Goal: Complete application form

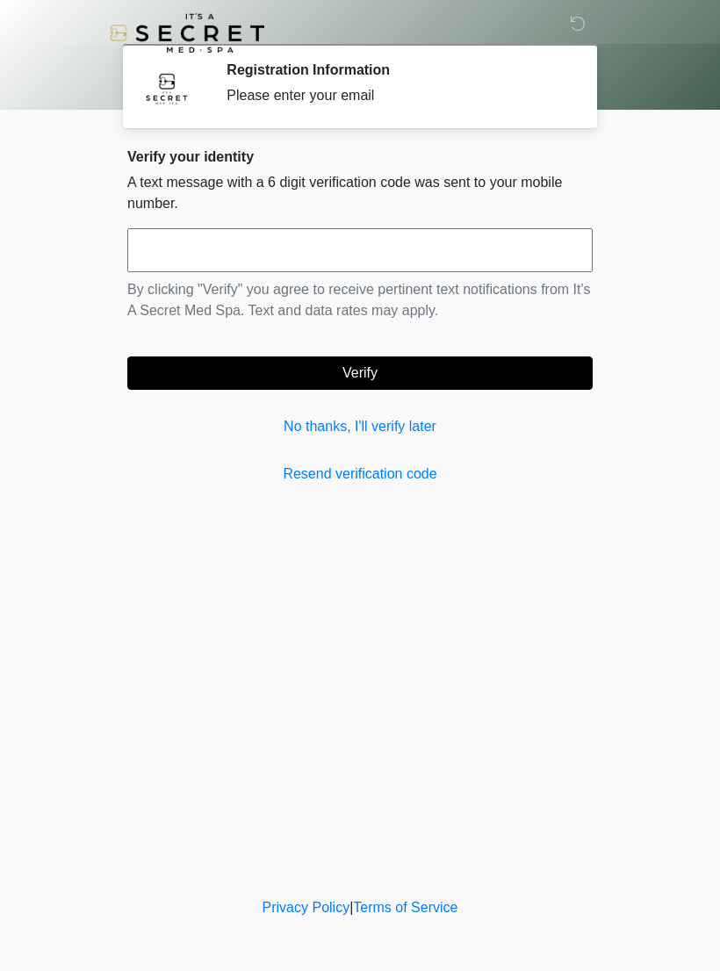
click at [290, 250] on input "text" at bounding box center [359, 250] width 465 height 44
type input "******"
click at [442, 364] on button "Verify" at bounding box center [359, 372] width 465 height 33
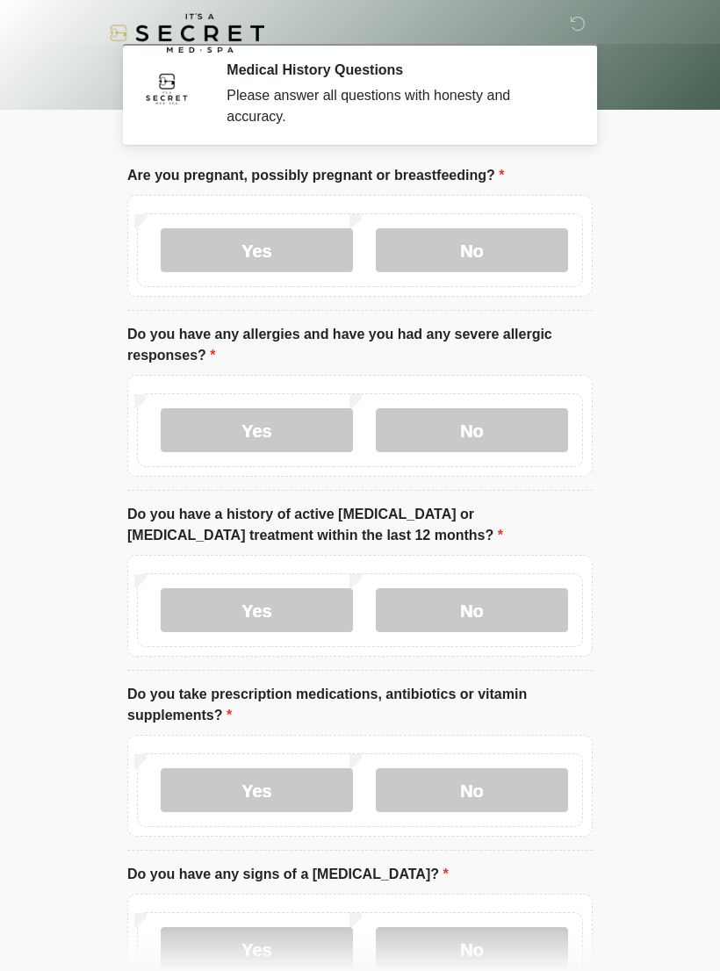
click at [501, 251] on label "No" at bounding box center [472, 250] width 192 height 44
click at [488, 449] on label "No" at bounding box center [472, 430] width 192 height 44
click at [529, 601] on label "No" at bounding box center [472, 610] width 192 height 44
click at [518, 788] on label "No" at bounding box center [472, 790] width 192 height 44
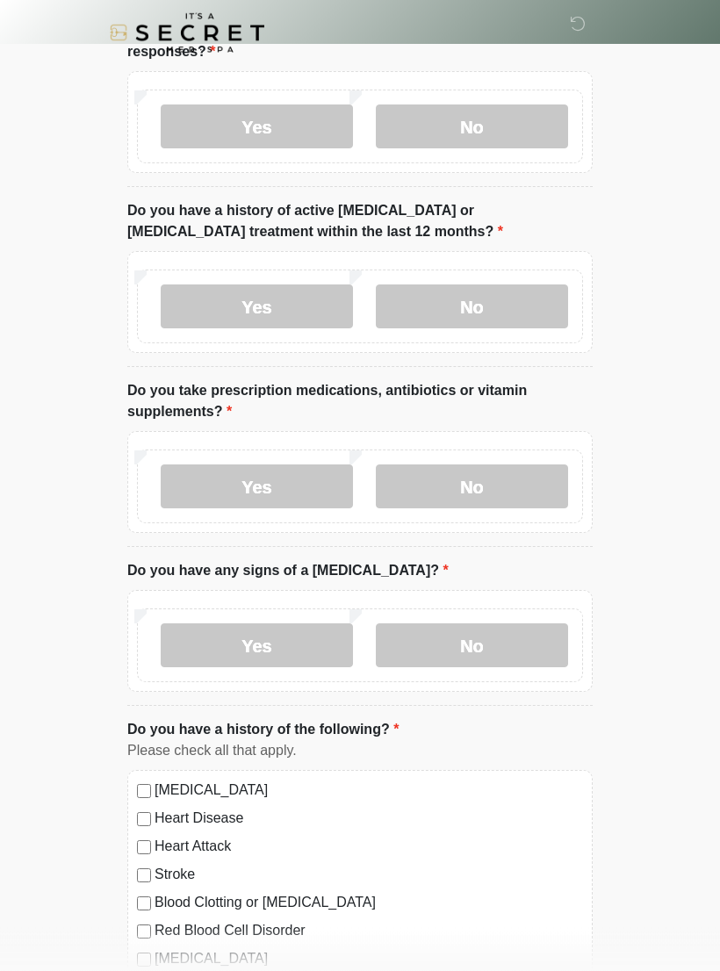
scroll to position [354, 0]
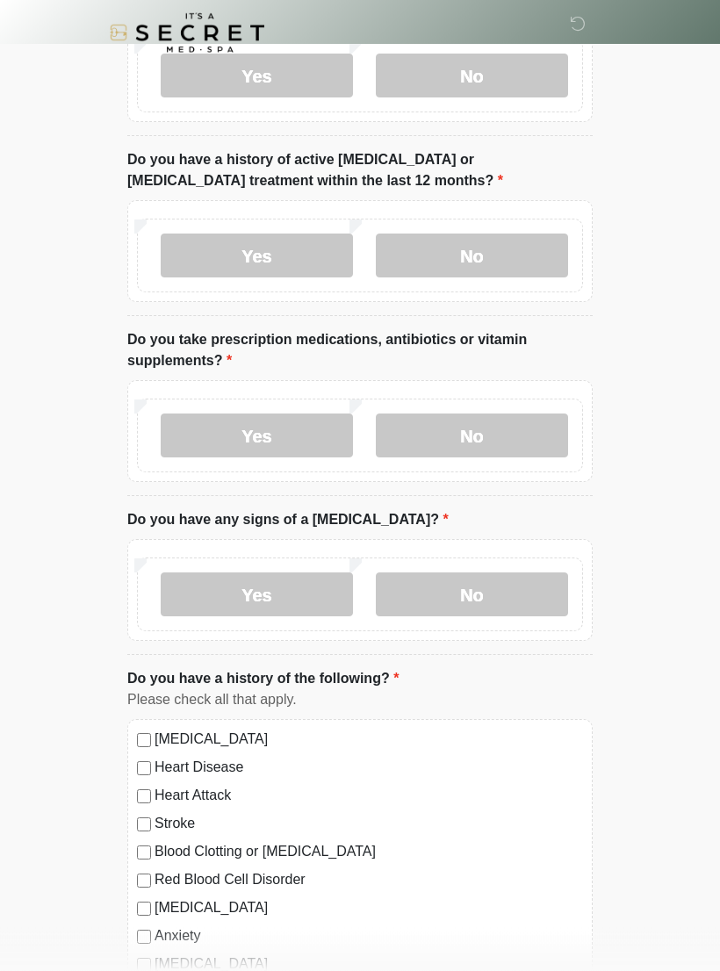
click at [505, 597] on label "No" at bounding box center [472, 595] width 192 height 44
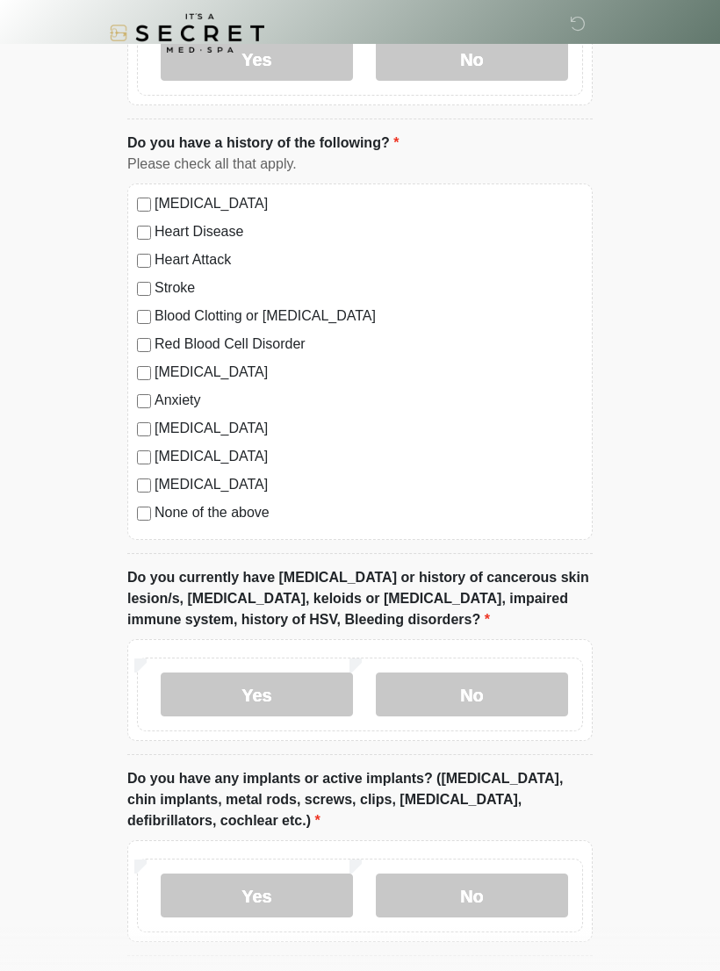
scroll to position [888, 0]
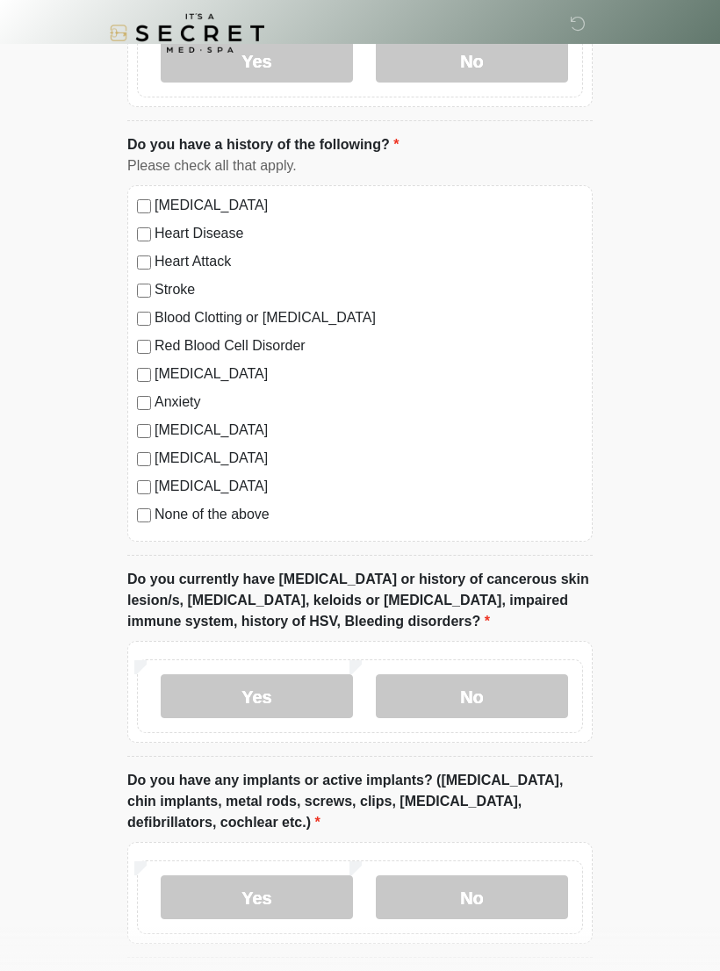
click at [518, 693] on label "No" at bounding box center [472, 696] width 192 height 44
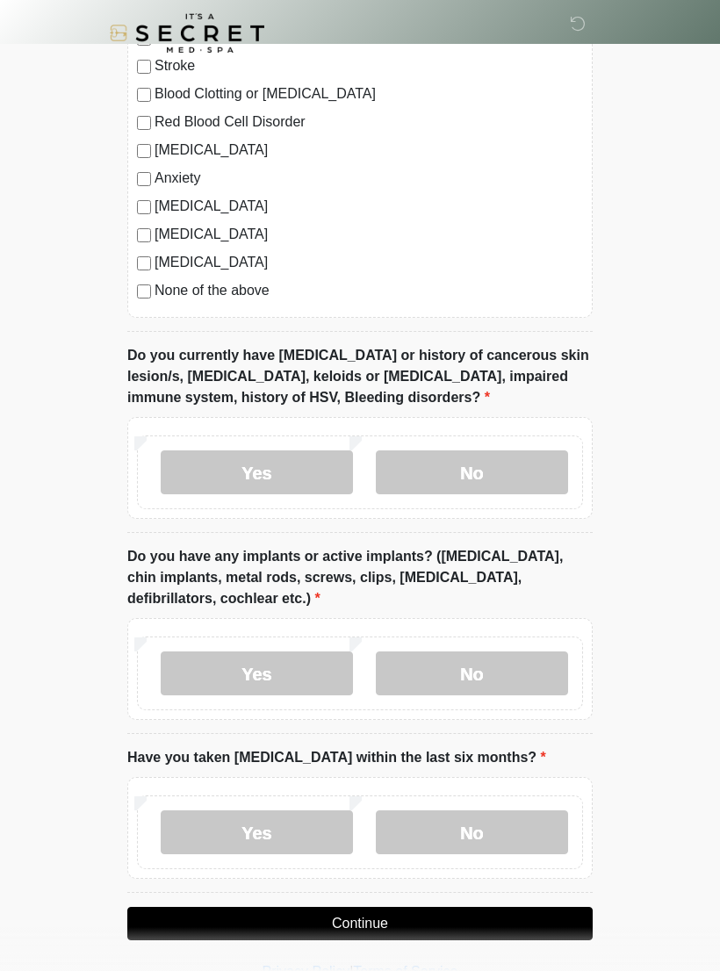
scroll to position [1145, 0]
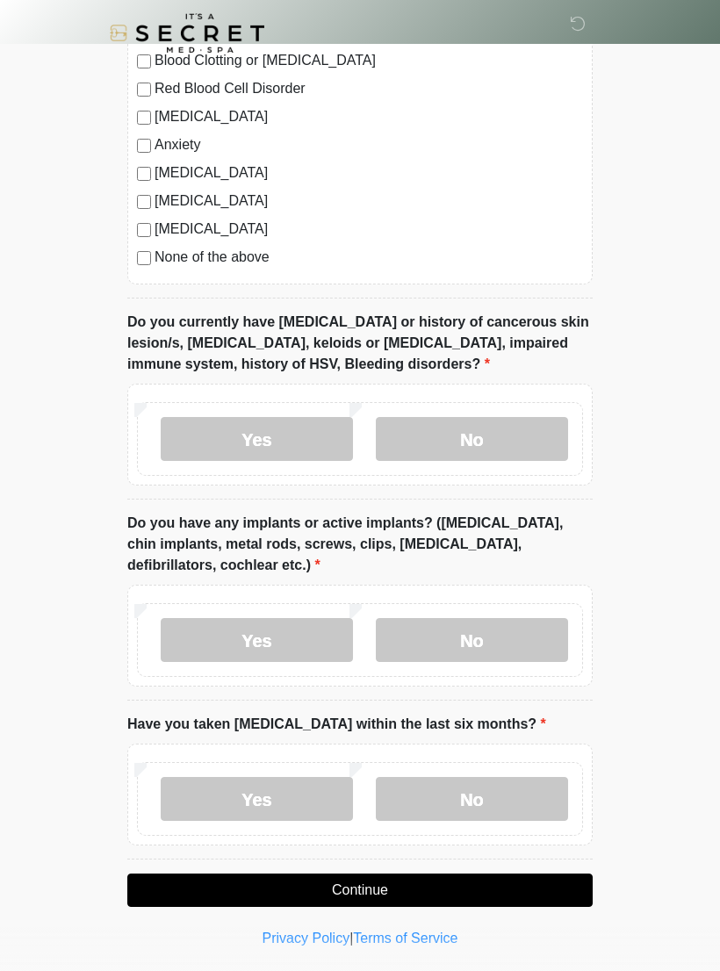
click at [504, 627] on label "No" at bounding box center [472, 640] width 192 height 44
click at [513, 790] on label "No" at bounding box center [472, 799] width 192 height 44
click at [496, 878] on button "Continue" at bounding box center [359, 889] width 465 height 33
click at [505, 881] on button "Continue" at bounding box center [359, 889] width 465 height 33
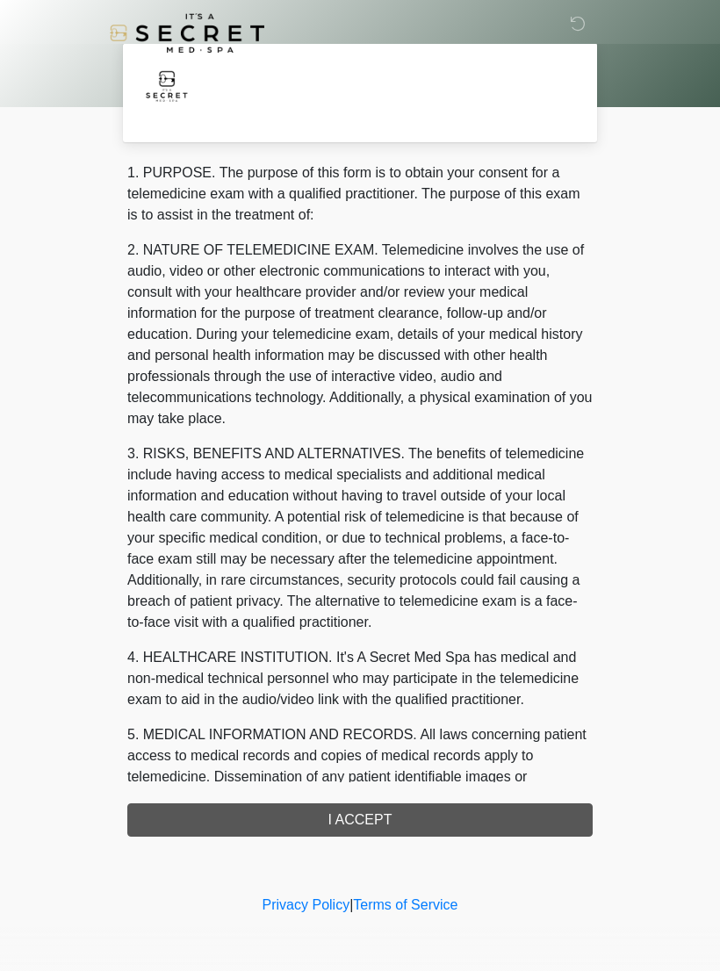
scroll to position [0, 0]
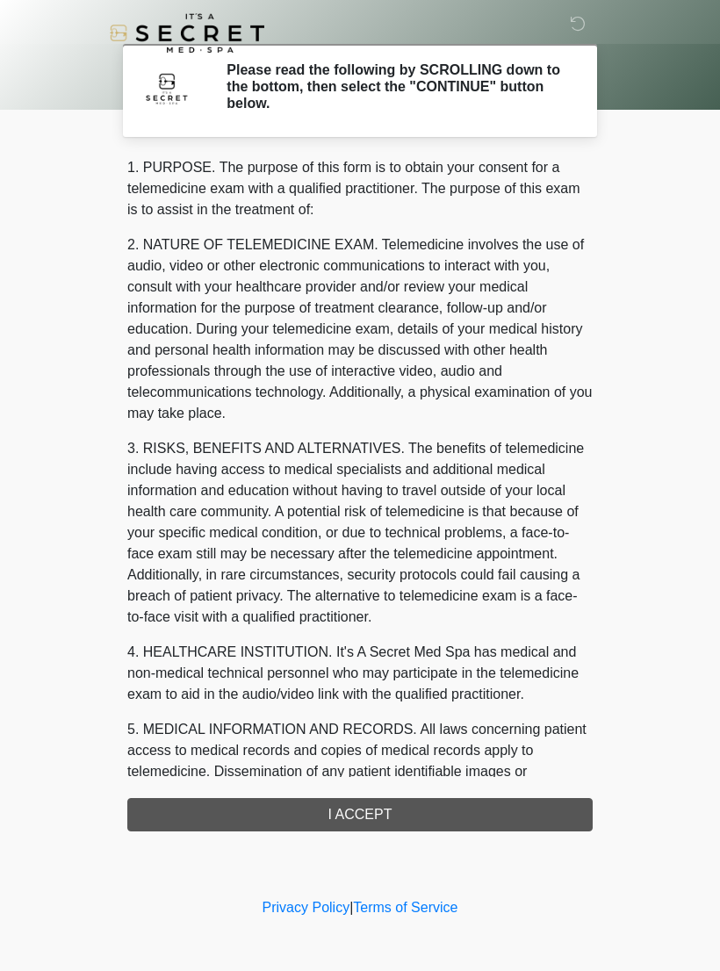
click at [488, 804] on div "1. PURPOSE. The purpose of this form is to obtain your consent for a telemedici…" at bounding box center [359, 494] width 465 height 674
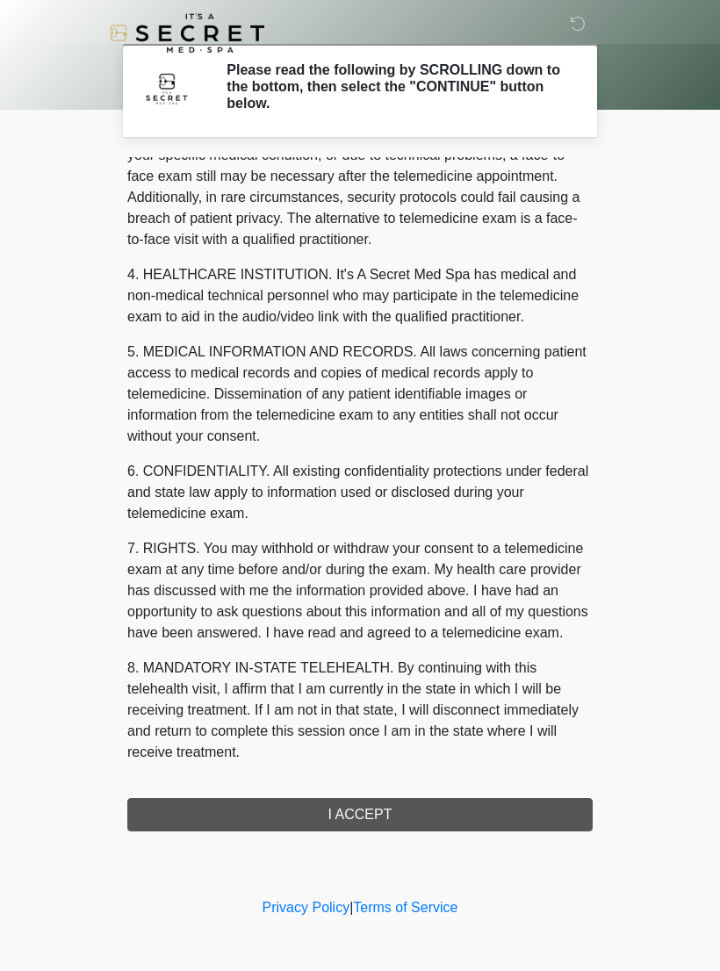
click at [431, 809] on button "I ACCEPT" at bounding box center [359, 814] width 465 height 33
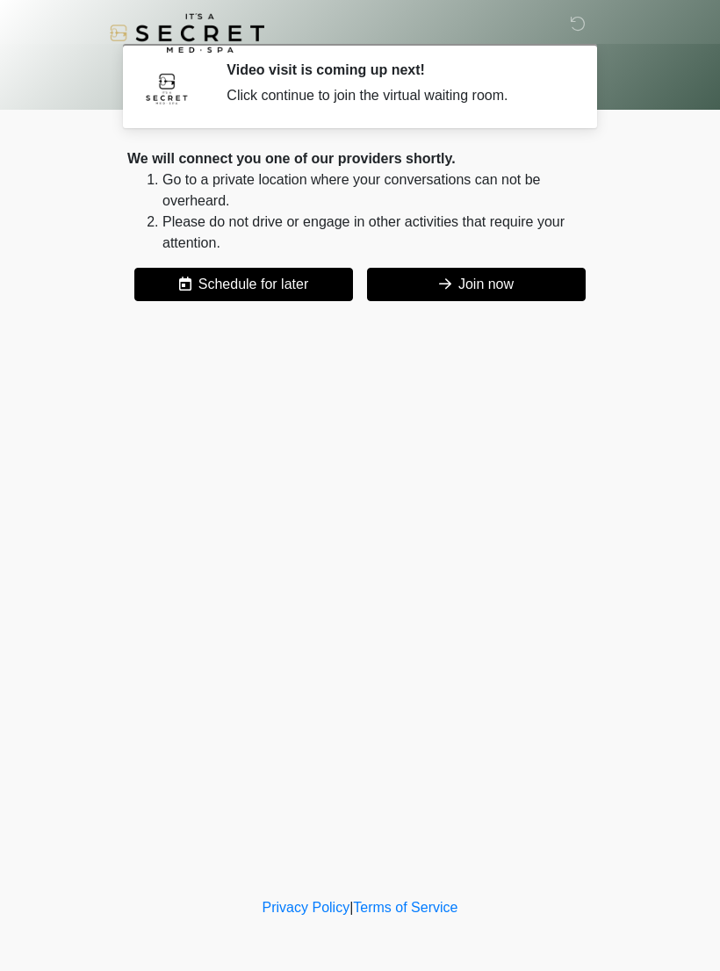
click at [464, 278] on button "Join now" at bounding box center [476, 284] width 219 height 33
